Goal: Task Accomplishment & Management: Manage account settings

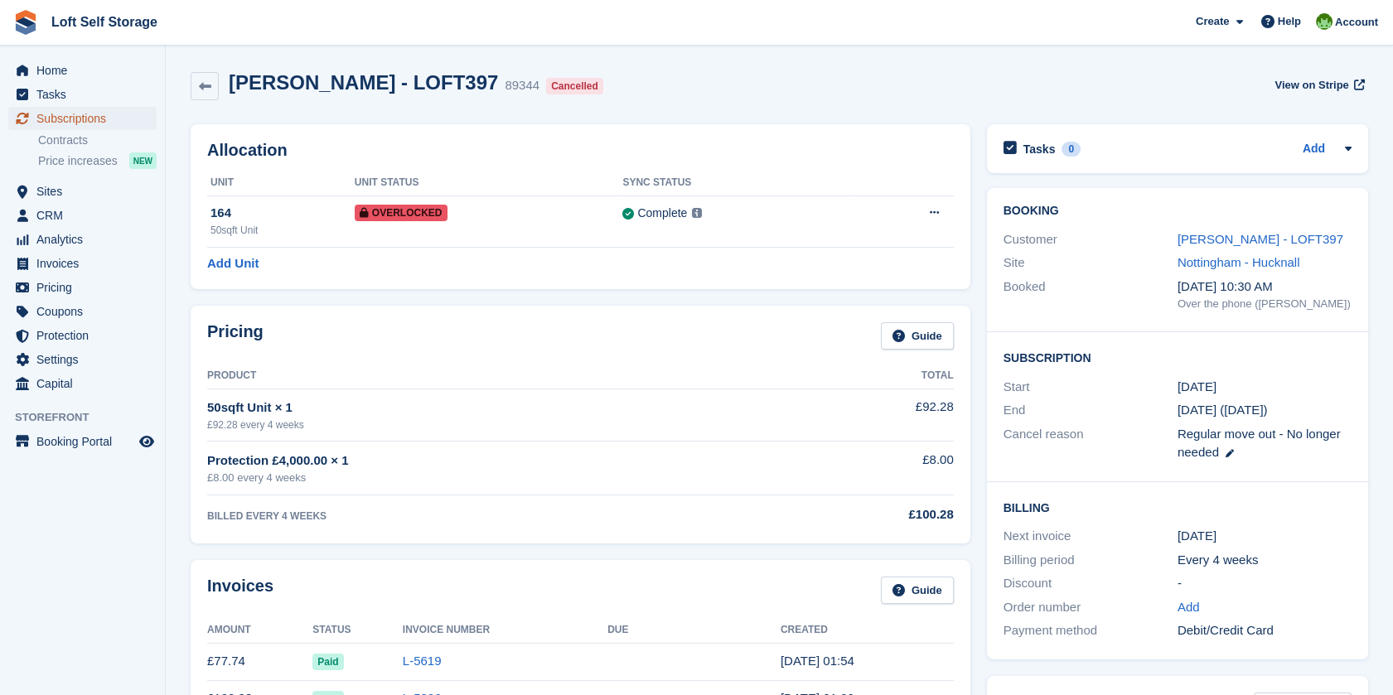
click at [98, 116] on span "Subscriptions" at bounding box center [85, 118] width 99 height 23
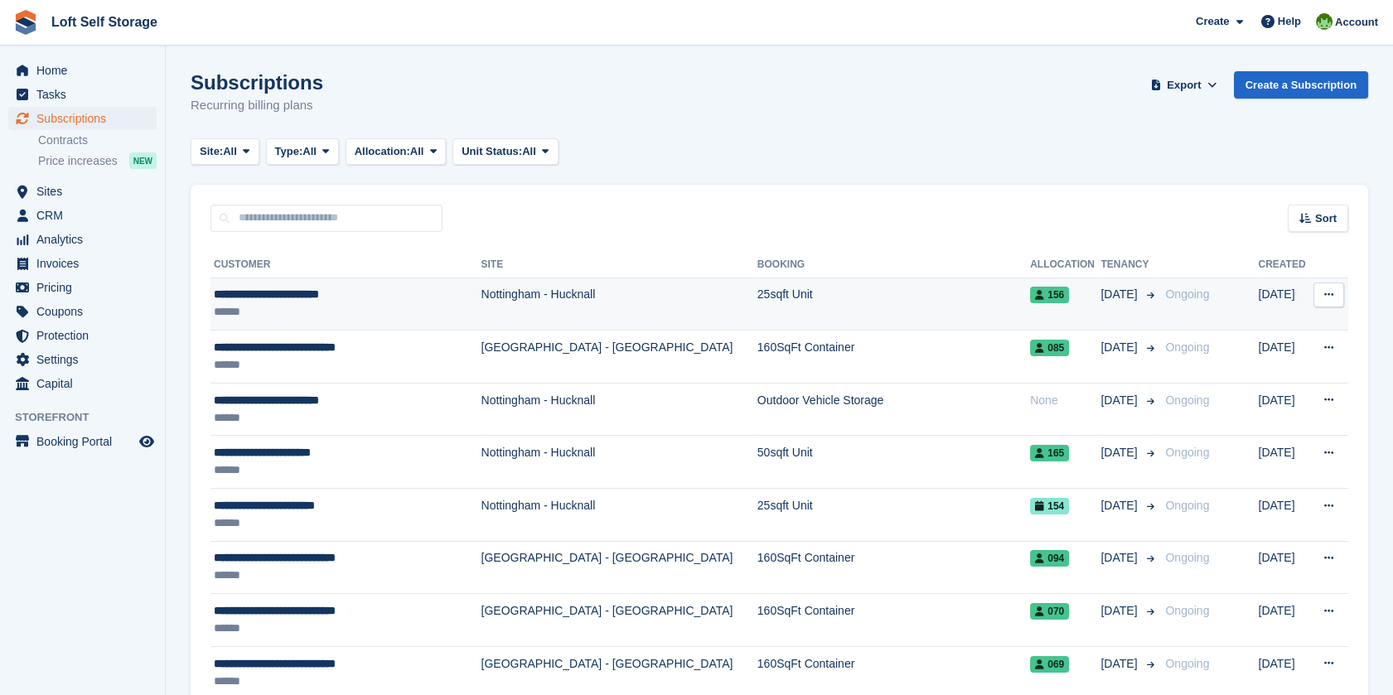
click at [286, 304] on div "******" at bounding box center [336, 311] width 244 height 17
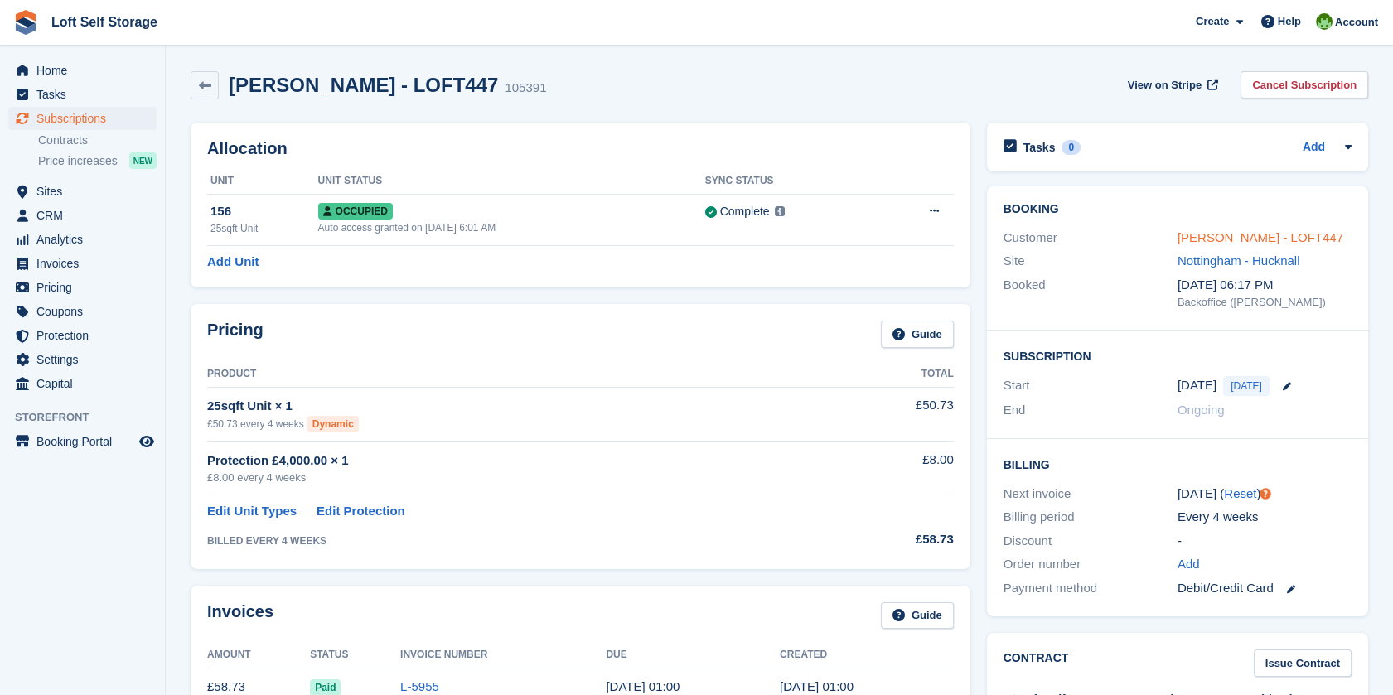
click at [1204, 234] on link "John Gutteridge - LOFT447" at bounding box center [1261, 237] width 166 height 14
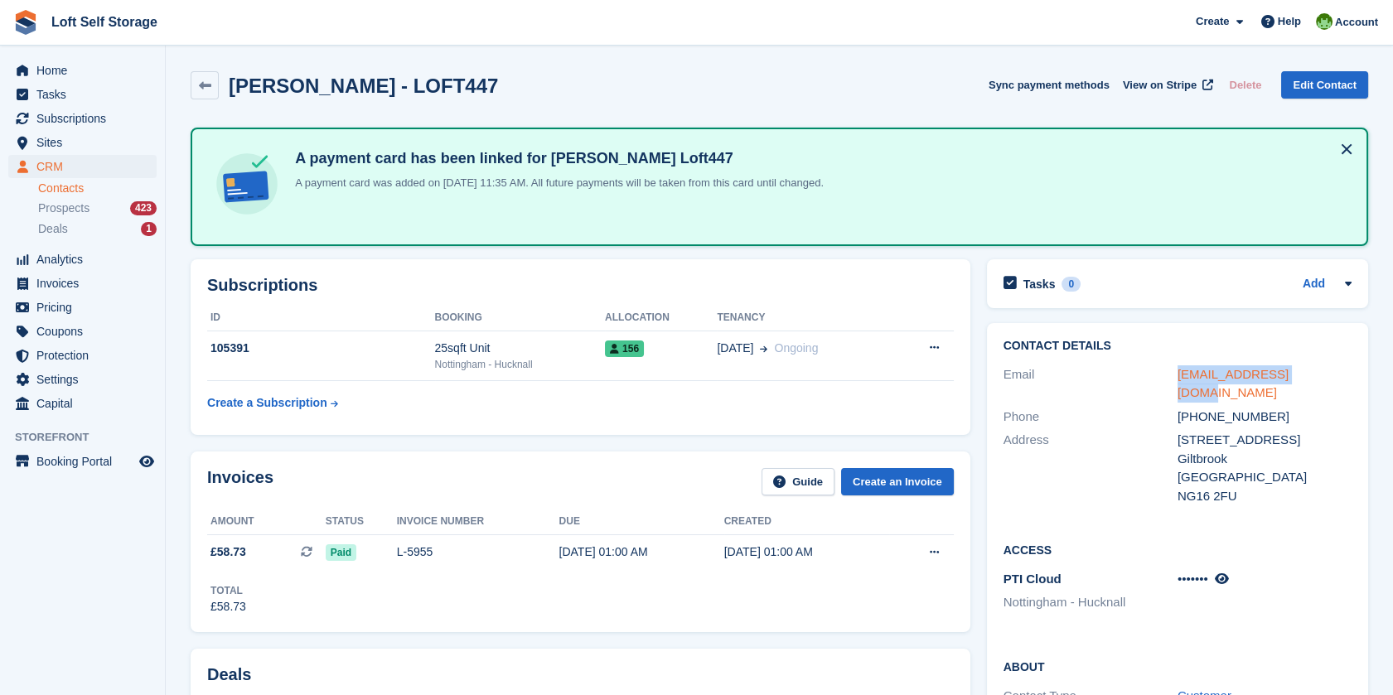
drag, startPoint x: 1174, startPoint y: 376, endPoint x: 1299, endPoint y: 379, distance: 125.2
click at [1299, 379] on div "Email jg2310@hotmail.co.uk" at bounding box center [1178, 384] width 348 height 42
copy div "jg2310@hotmail.co.uk"
drag, startPoint x: 1203, startPoint y: 402, endPoint x: 1270, endPoint y: 397, distance: 67.3
click at [1270, 408] on div "+447932004558" at bounding box center [1265, 417] width 174 height 19
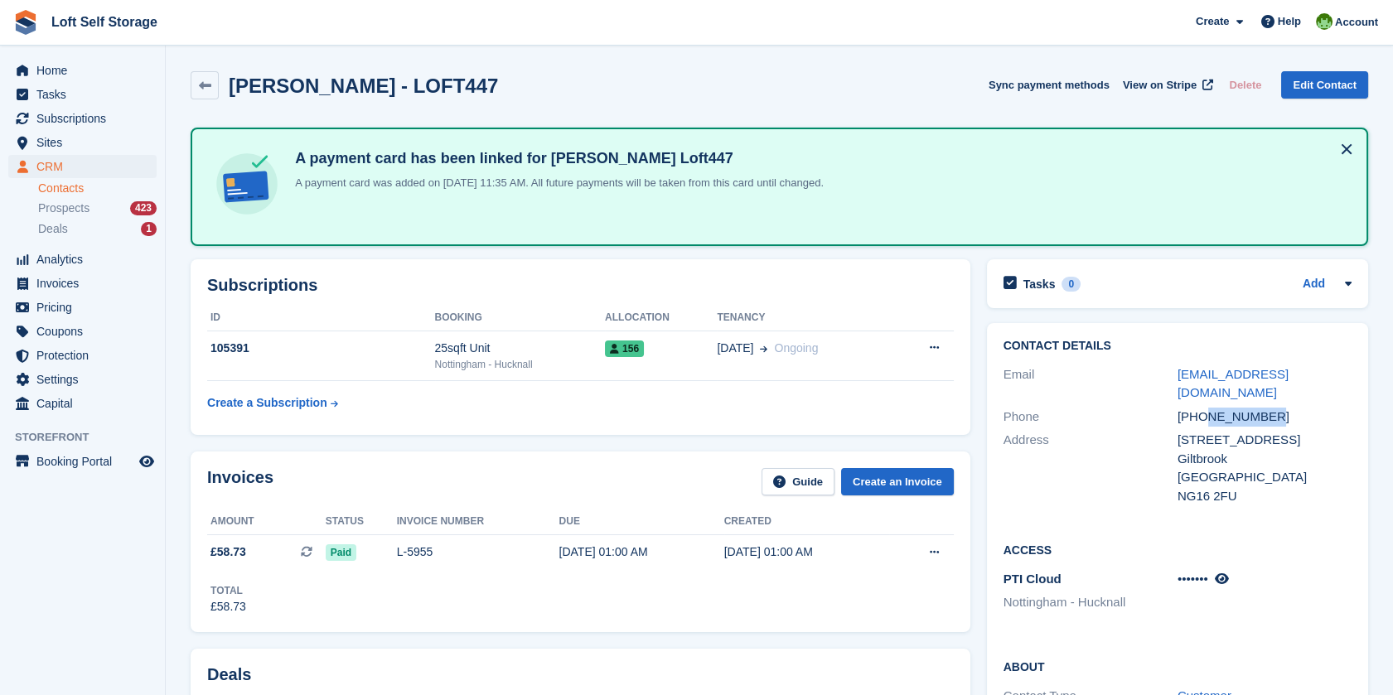
click at [1274, 408] on div "+447932004558" at bounding box center [1265, 417] width 174 height 19
drag, startPoint x: 1274, startPoint y: 399, endPoint x: 1202, endPoint y: 402, distance: 72.1
click at [1202, 408] on div "+447932004558" at bounding box center [1265, 417] width 174 height 19
copy div "7932004558"
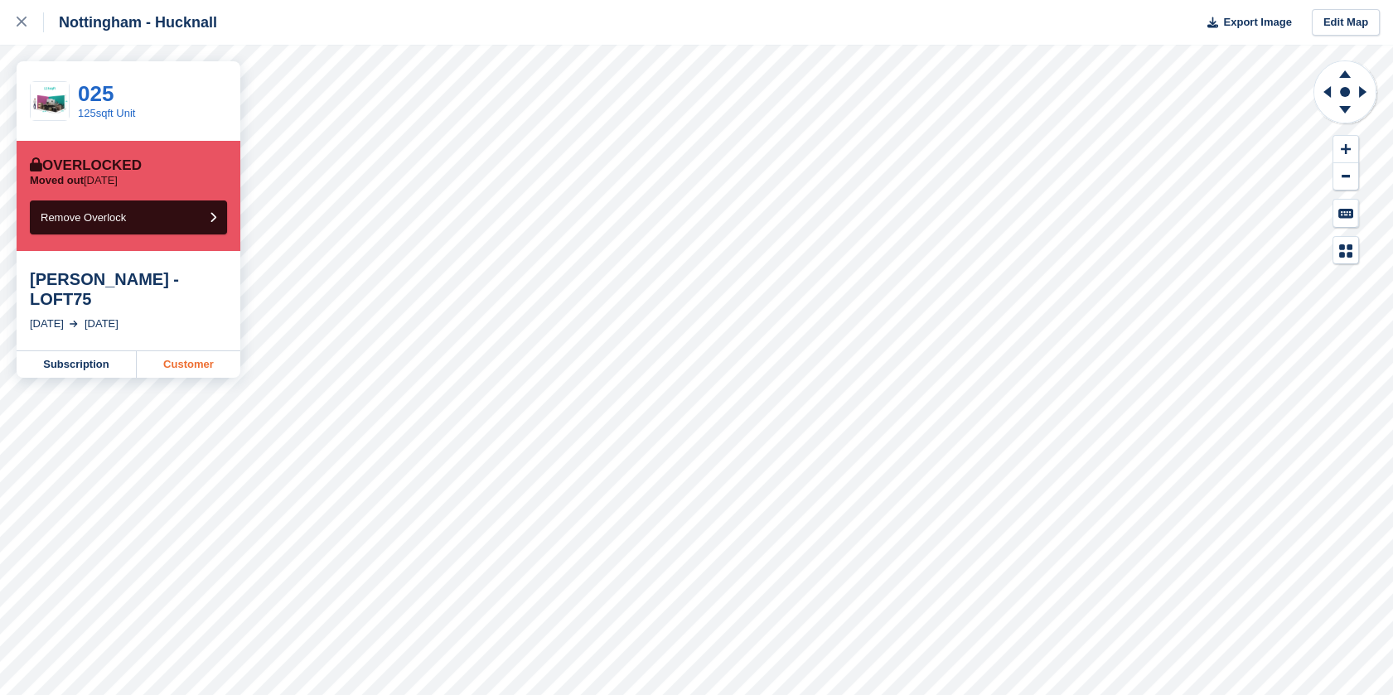
click at [179, 351] on link "Customer" at bounding box center [189, 364] width 104 height 27
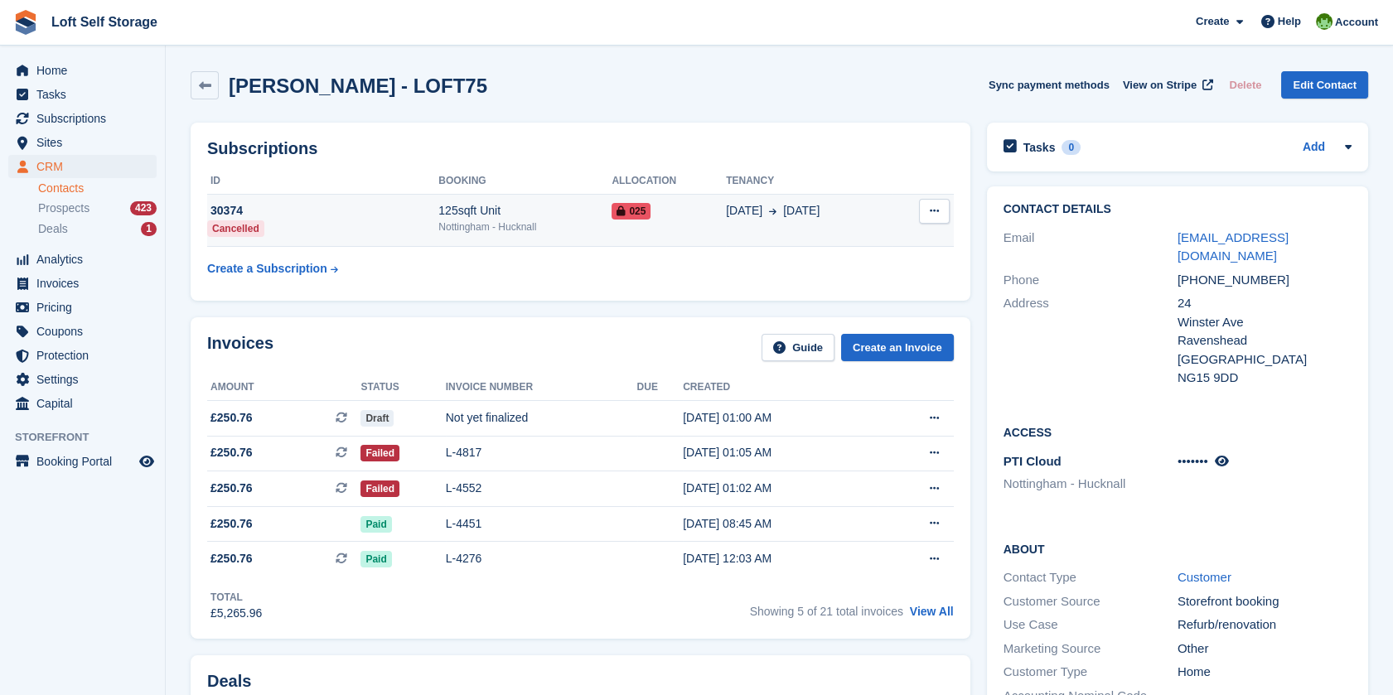
click at [334, 227] on td "30374 Cancelled" at bounding box center [322, 220] width 231 height 53
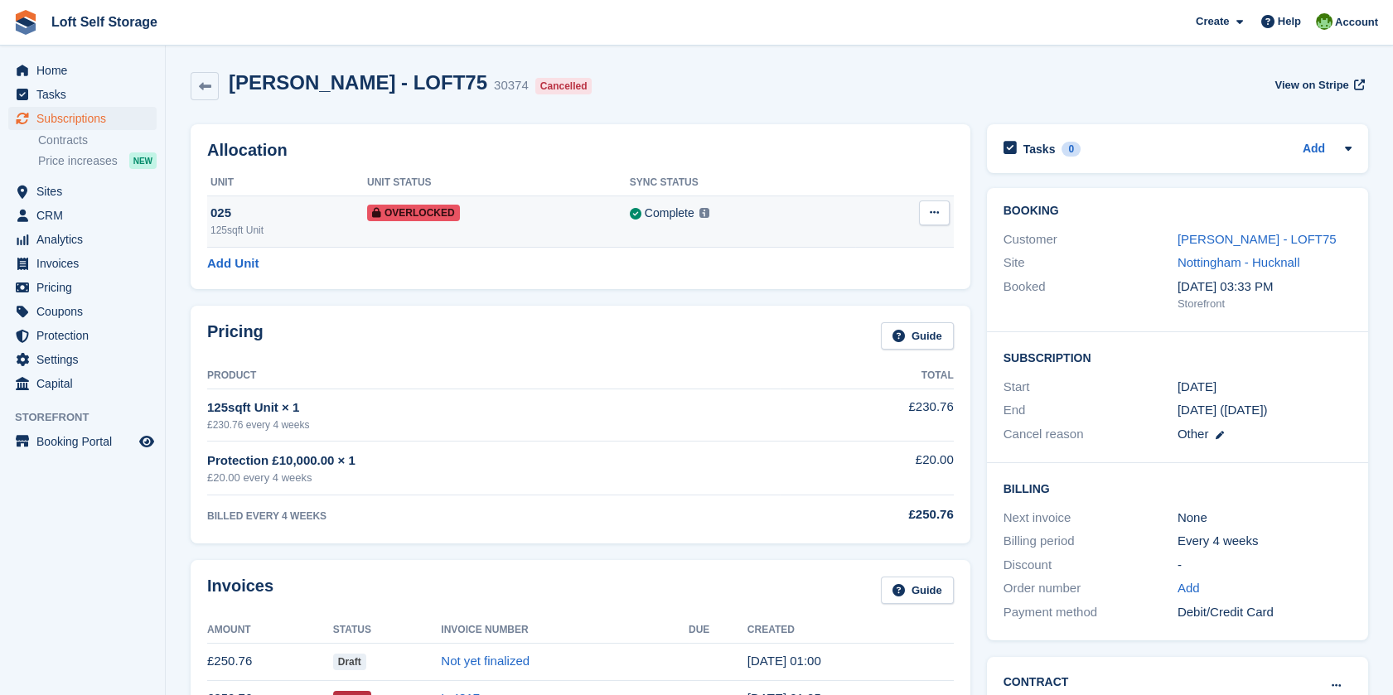
click at [944, 211] on button at bounding box center [934, 213] width 31 height 25
click at [892, 245] on p "Remove Overlock" at bounding box center [870, 246] width 144 height 22
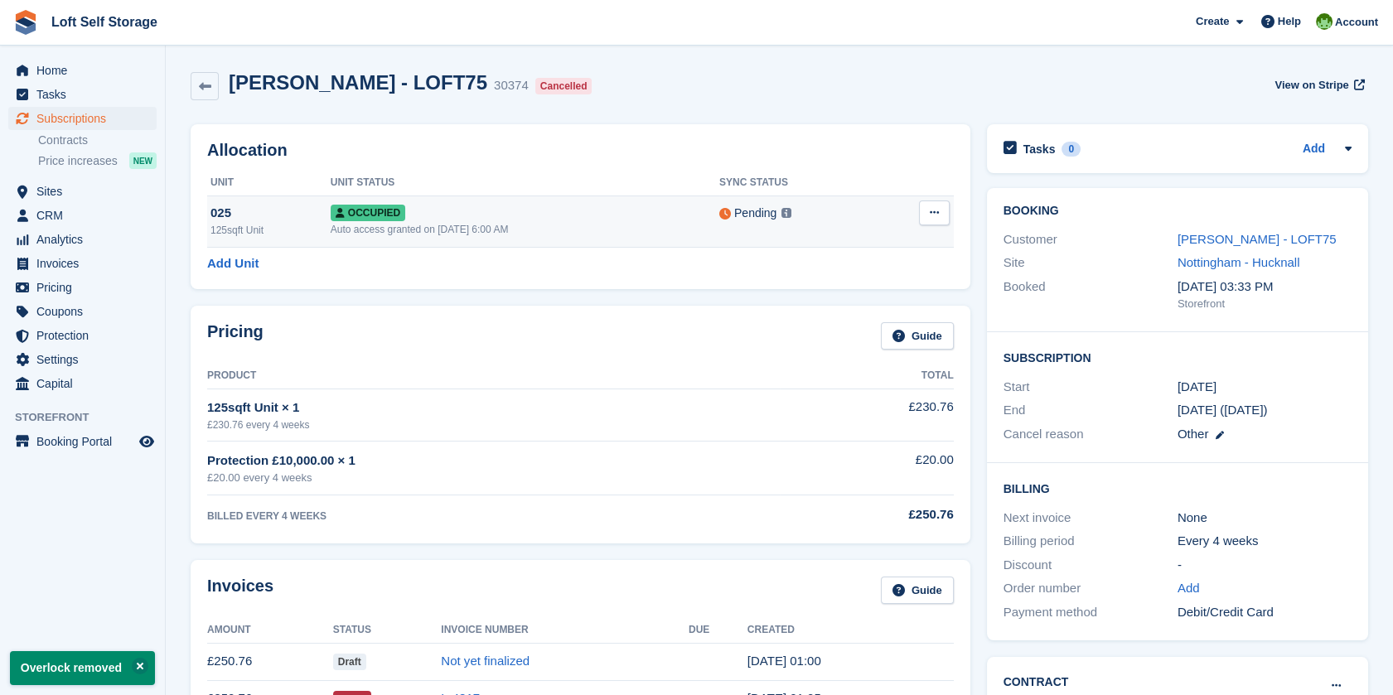
click at [933, 214] on icon at bounding box center [934, 212] width 9 height 11
click at [871, 271] on p "Deallocate" at bounding box center [870, 281] width 144 height 22
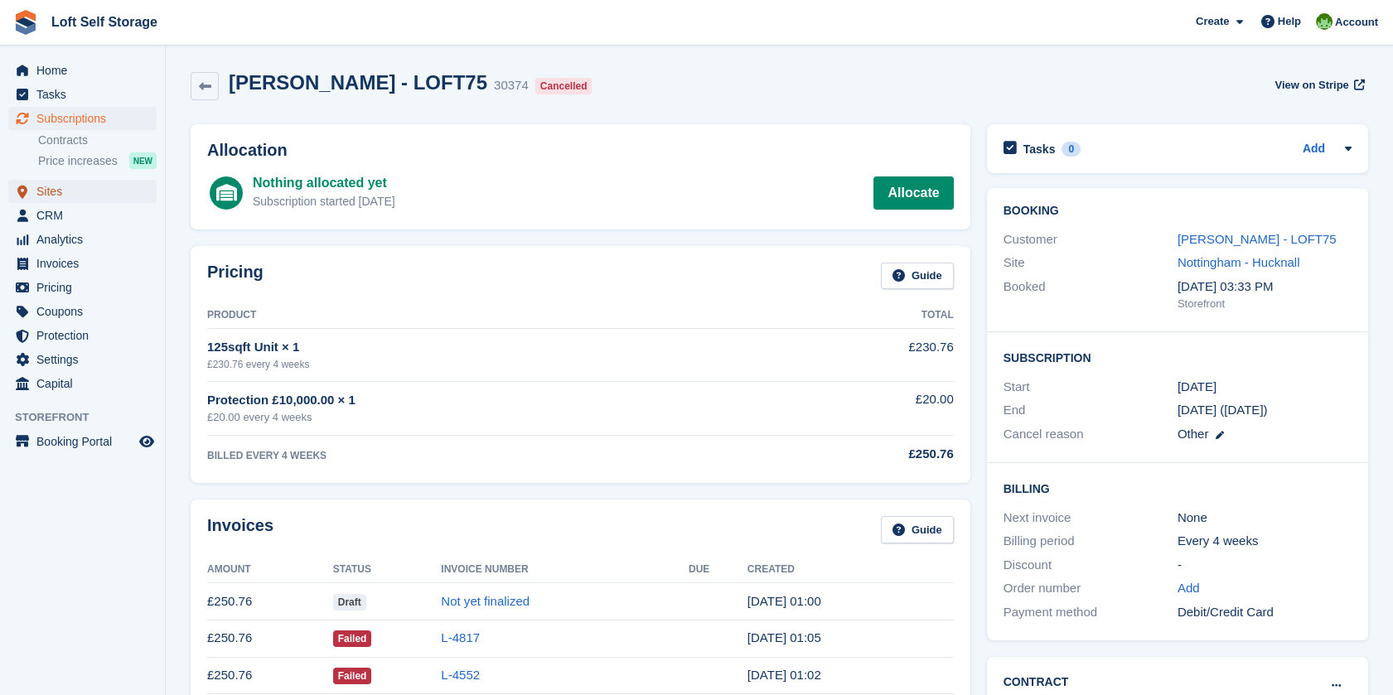
click at [56, 189] on span "Sites" at bounding box center [85, 191] width 99 height 23
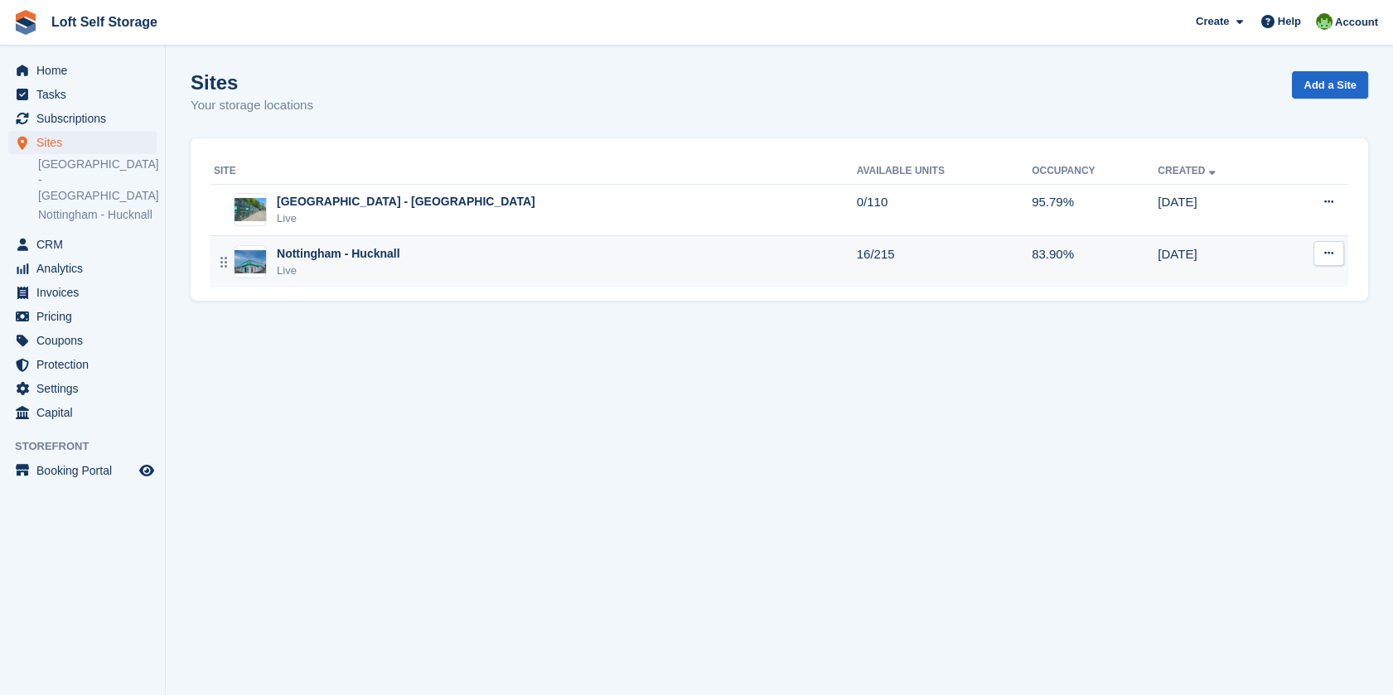
click at [404, 252] on div "Nottingham - Hucknall Live" at bounding box center [535, 262] width 643 height 34
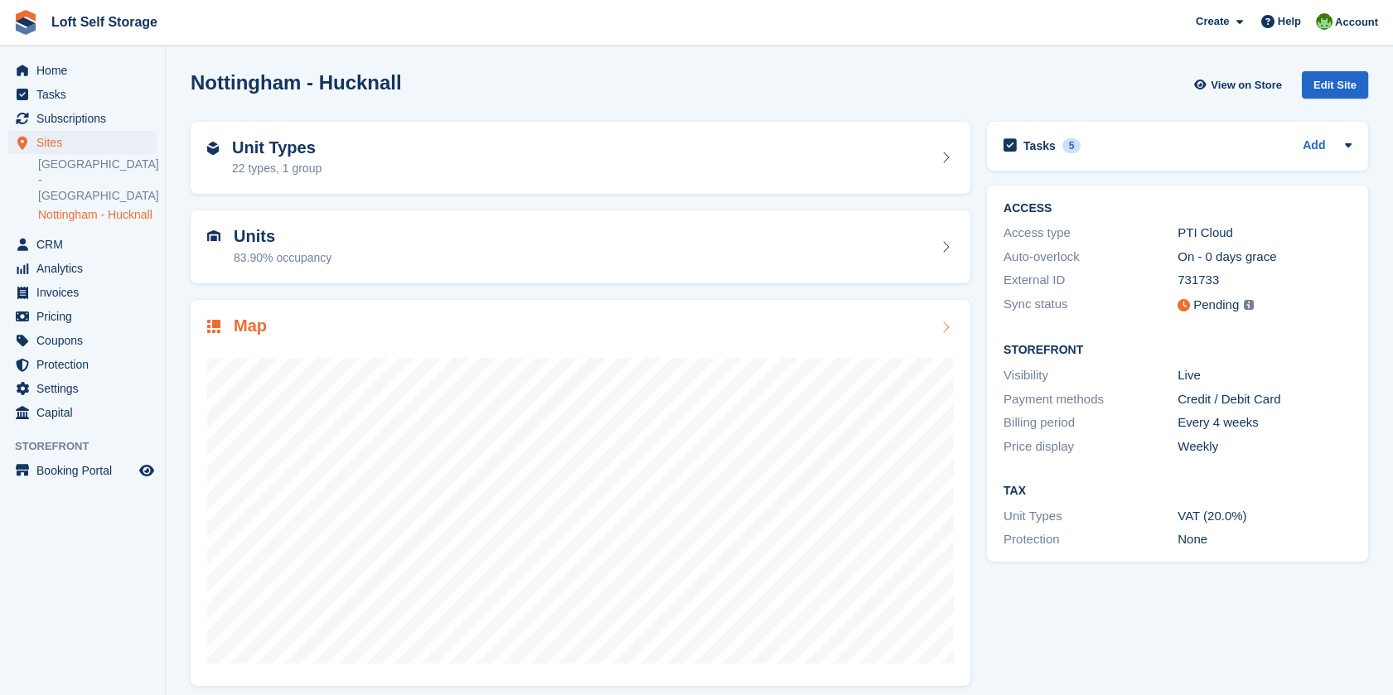
click at [405, 356] on div at bounding box center [580, 503] width 747 height 331
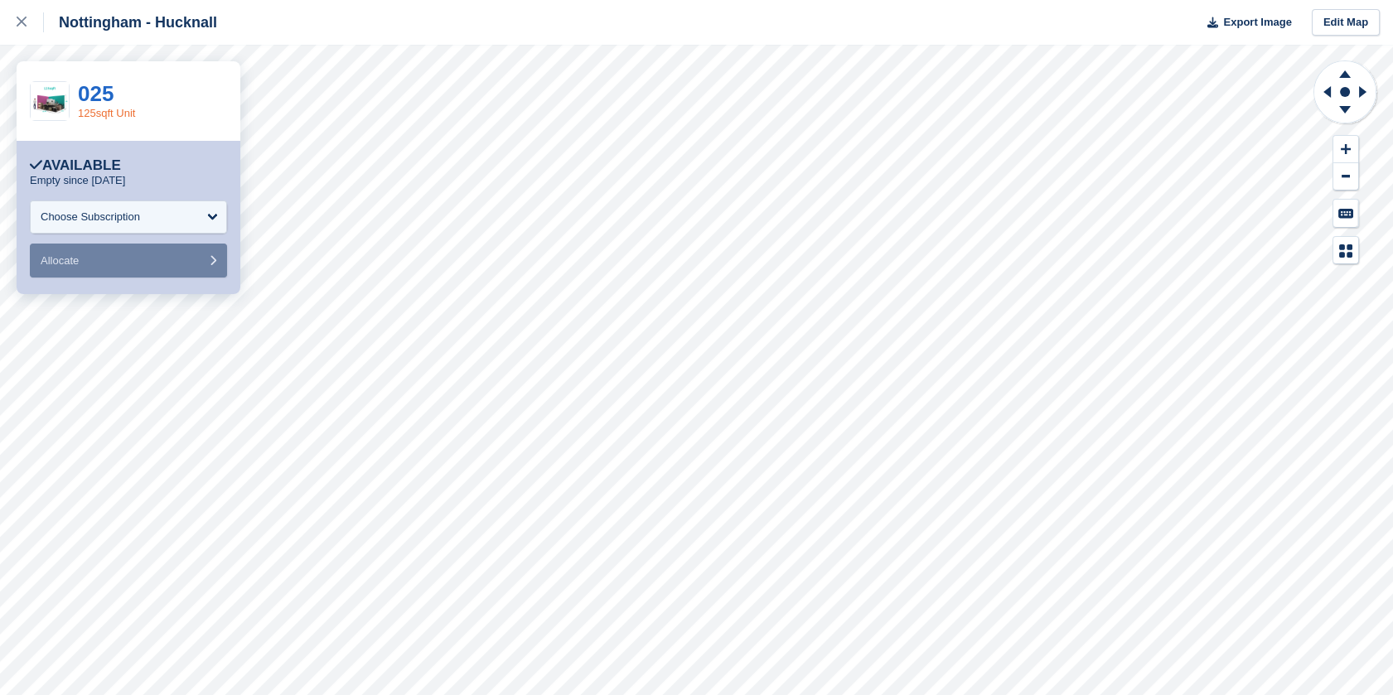
click at [109, 114] on link "125sqft Unit" at bounding box center [106, 113] width 57 height 12
click at [109, 96] on link "025" at bounding box center [96, 93] width 36 height 25
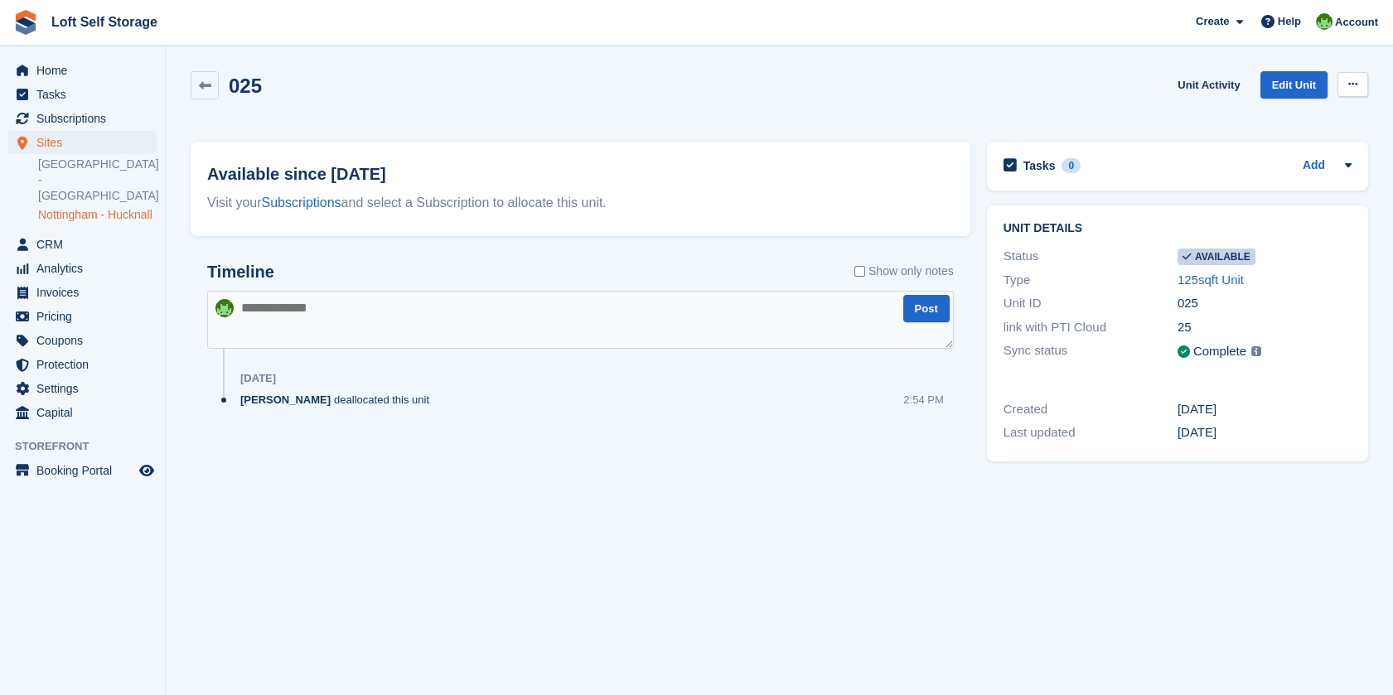
click at [1351, 73] on button at bounding box center [1353, 84] width 31 height 25
click at [1326, 119] on p "Make unavailable" at bounding box center [1289, 117] width 144 height 22
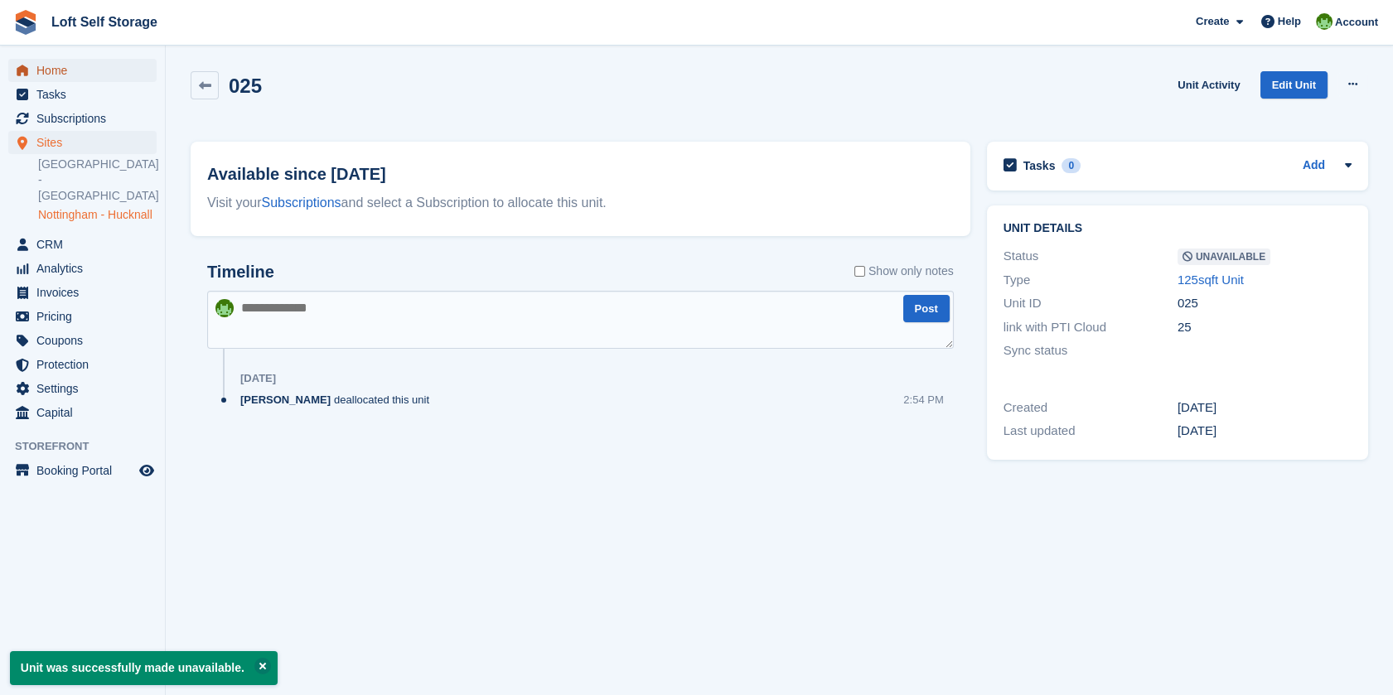
click at [60, 75] on span "Home" at bounding box center [85, 70] width 99 height 23
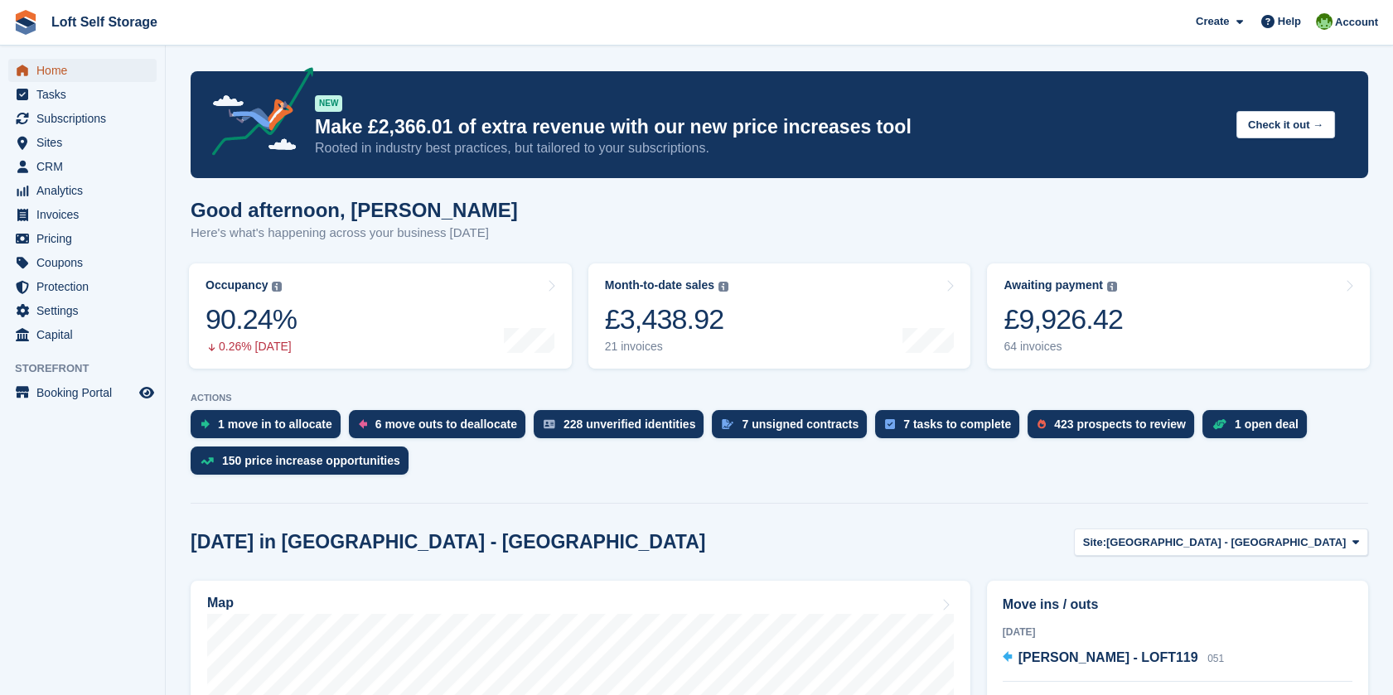
click at [69, 64] on span "Home" at bounding box center [85, 70] width 99 height 23
